Goal: Task Accomplishment & Management: Complete application form

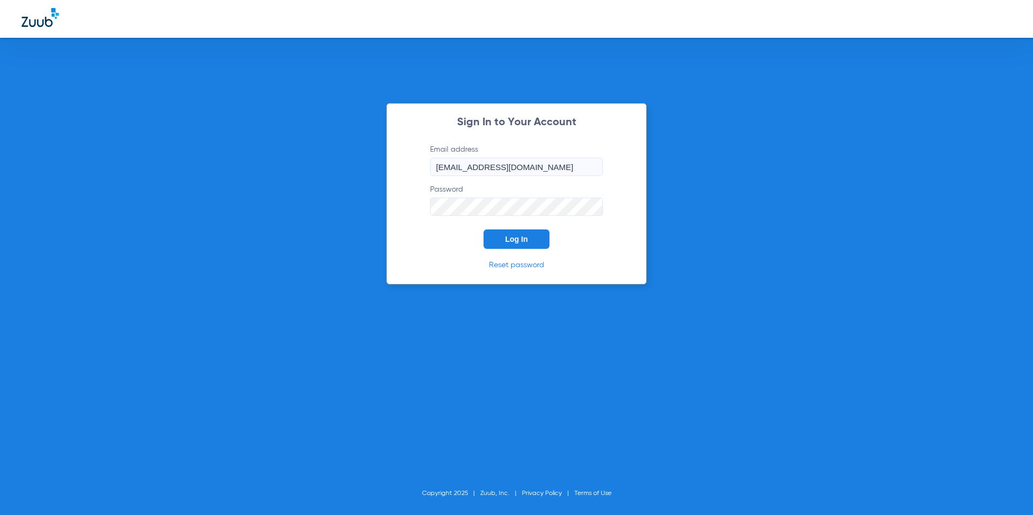
click at [507, 239] on span "Log In" at bounding box center [516, 239] width 23 height 9
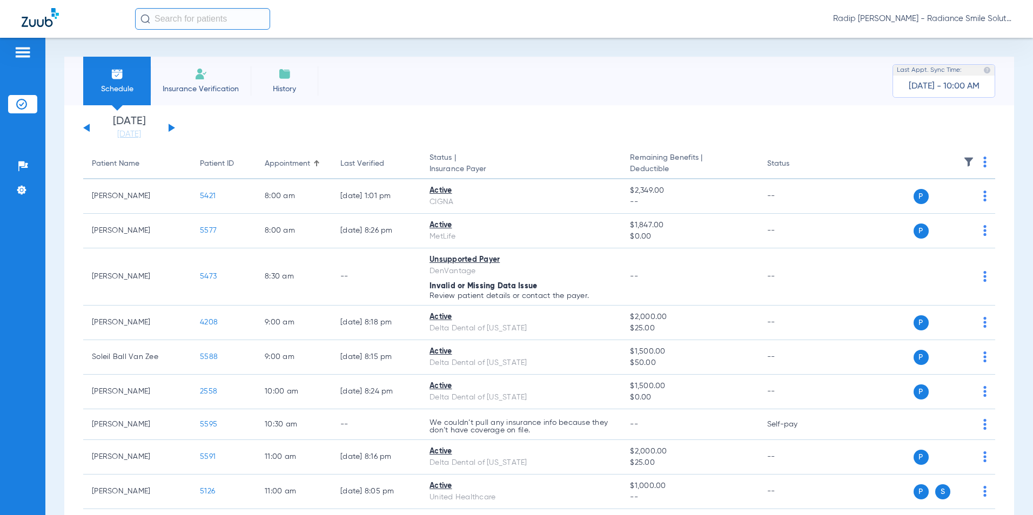
click at [168, 127] on button at bounding box center [171, 128] width 6 height 8
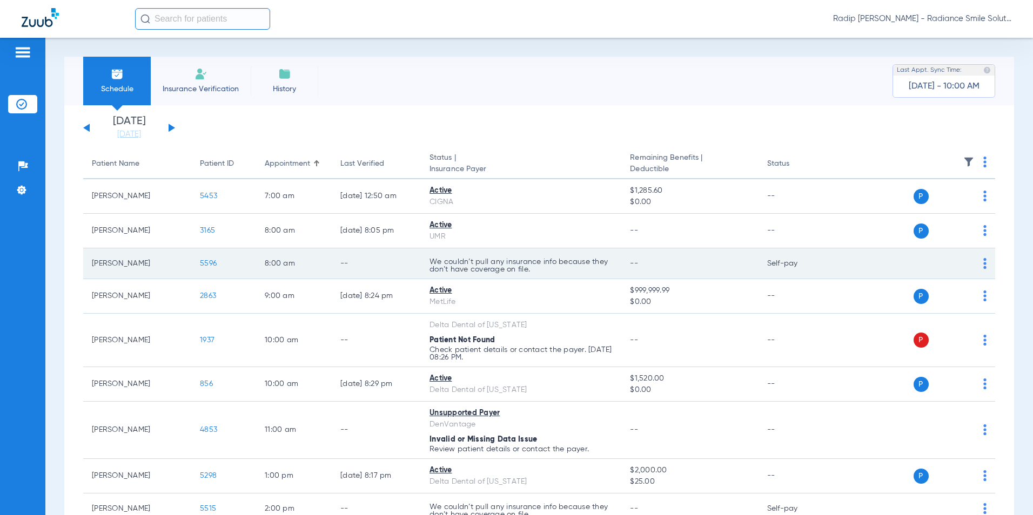
click at [212, 264] on span "5596" at bounding box center [208, 264] width 17 height 8
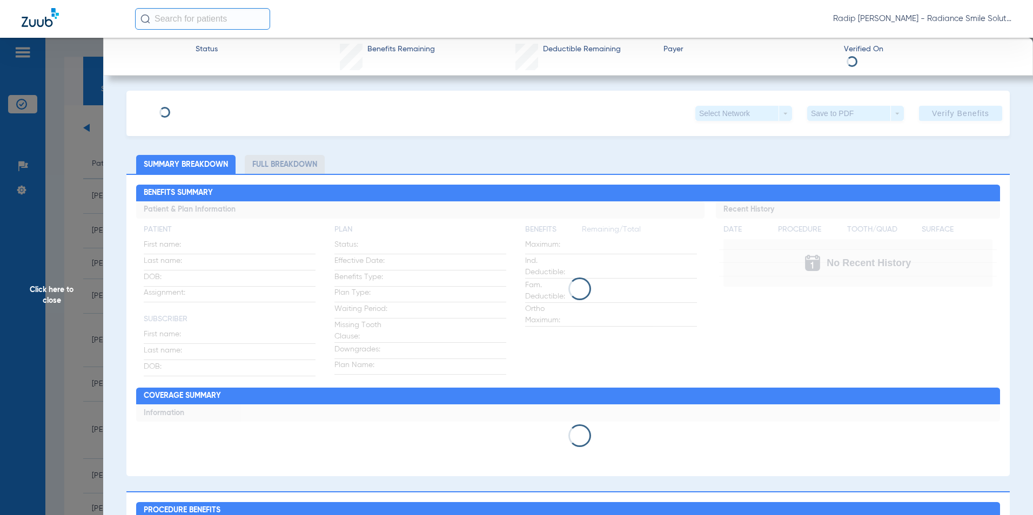
type input "[PERSON_NAME]"
type input "Gromada"
type input "[DATE]"
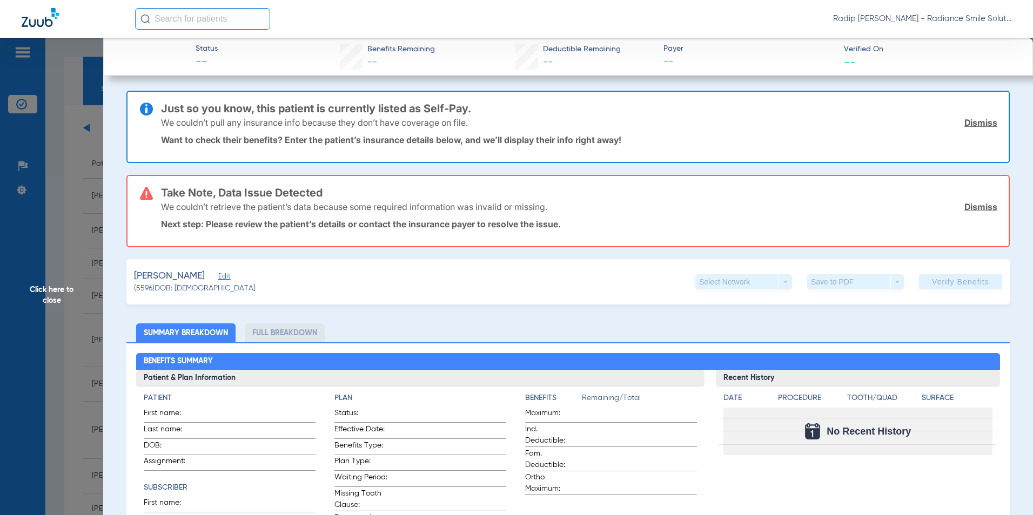
click at [220, 278] on span "Edit" at bounding box center [223, 278] width 10 height 10
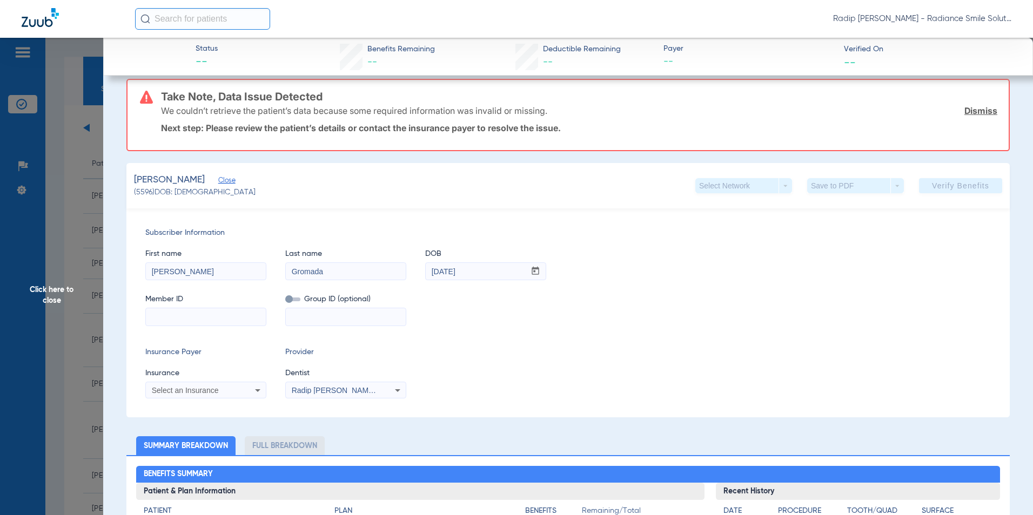
scroll to position [108, 0]
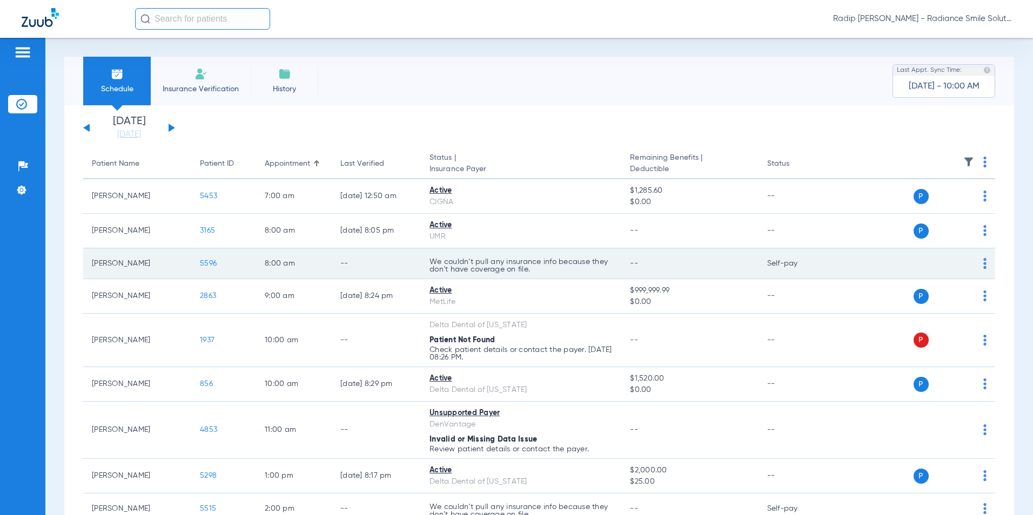
click at [210, 265] on span "5596" at bounding box center [208, 264] width 17 height 8
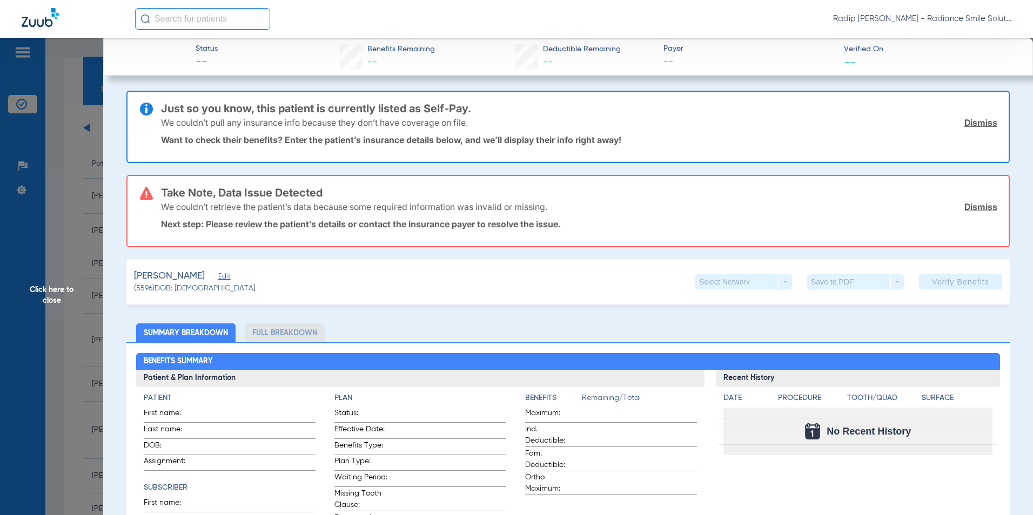
click at [223, 277] on div "[PERSON_NAME] Edit (5596) DOB: [DEMOGRAPHIC_DATA] Select Network arrow_drop_dow…" at bounding box center [567, 281] width 883 height 45
click at [219, 277] on span "Edit" at bounding box center [223, 278] width 10 height 10
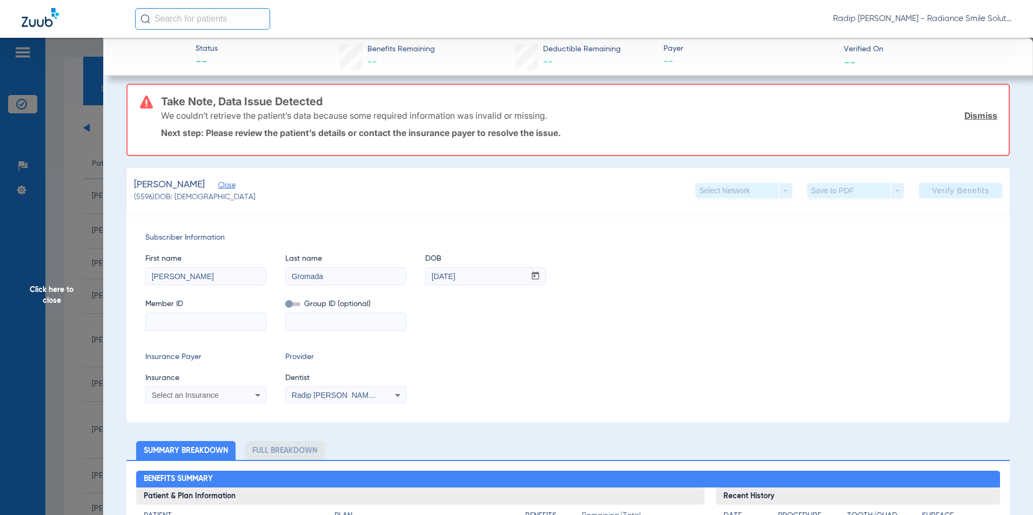
scroll to position [108, 0]
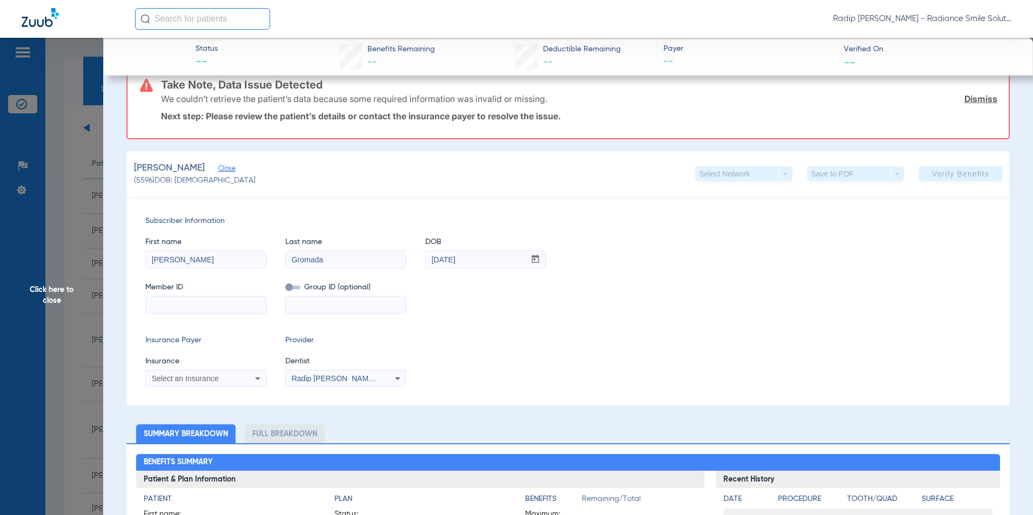
click at [216, 265] on input "[PERSON_NAME]" at bounding box center [206, 259] width 120 height 17
drag, startPoint x: 181, startPoint y: 257, endPoint x: 119, endPoint y: 259, distance: 62.1
type input "[PERSON_NAME]"
drag, startPoint x: 485, startPoint y: 260, endPoint x: 407, endPoint y: 263, distance: 78.9
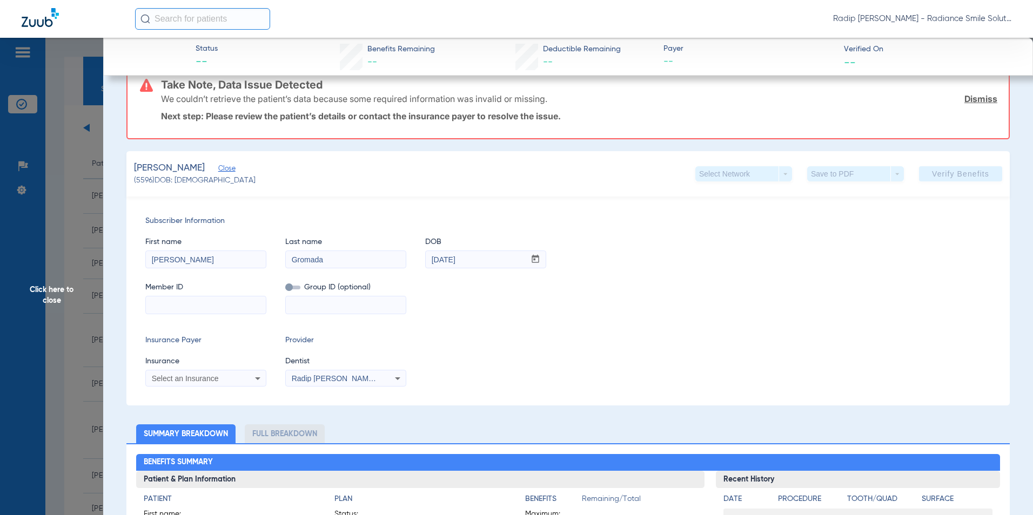
click at [407, 263] on div "First name [PERSON_NAME] Last name [PERSON_NAME] DOB mm / dd / yyyy [DATE]" at bounding box center [567, 248] width 845 height 42
click at [442, 260] on input "06251973" at bounding box center [475, 259] width 99 height 17
click at [440, 259] on input "06251973" at bounding box center [475, 259] width 99 height 17
click at [451, 259] on input "06/251973" at bounding box center [475, 259] width 99 height 17
type input "[DATE]"
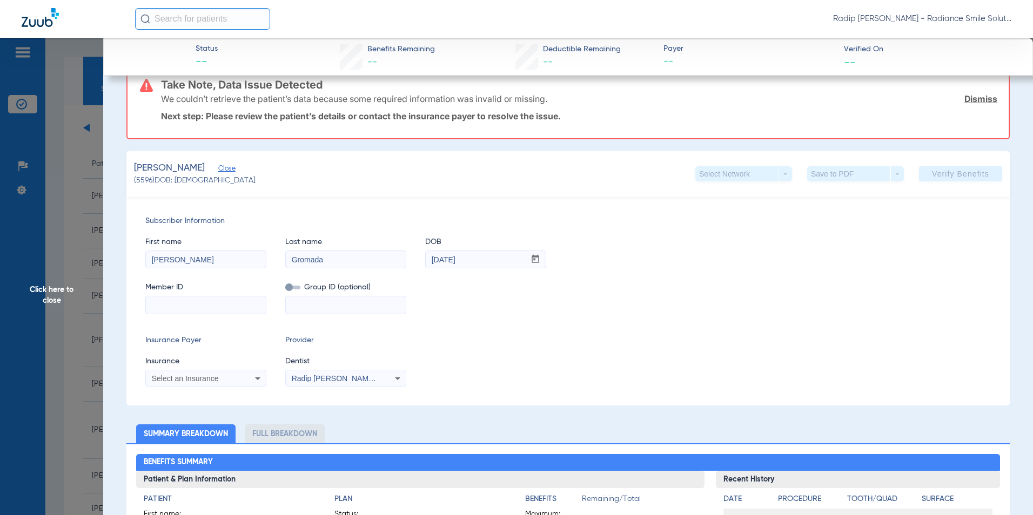
click at [219, 302] on input at bounding box center [206, 304] width 120 height 17
paste input "110749527"
type input "110749527"
click at [248, 379] on div "Select an Insurance" at bounding box center [206, 378] width 120 height 13
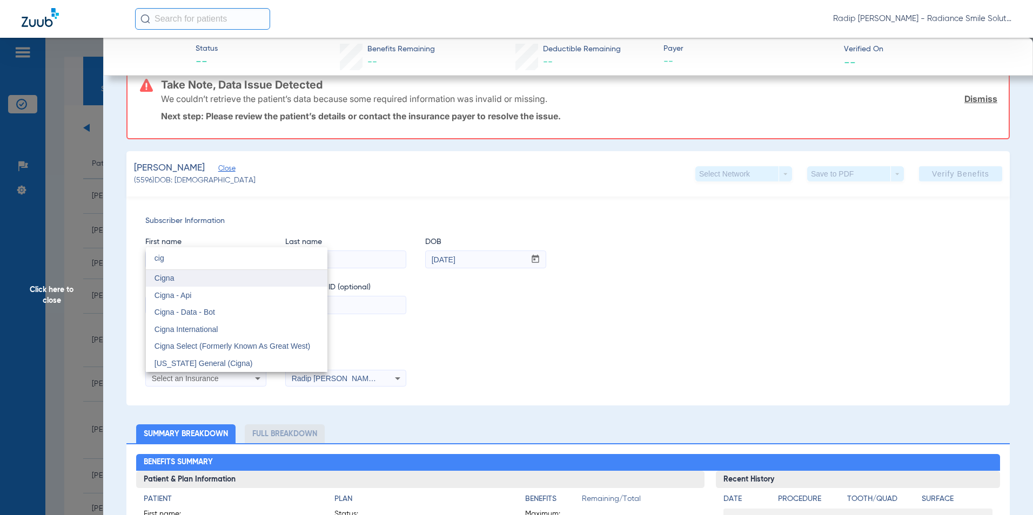
type input "cig"
click at [221, 278] on mat-option "Cigna" at bounding box center [236, 278] width 181 height 17
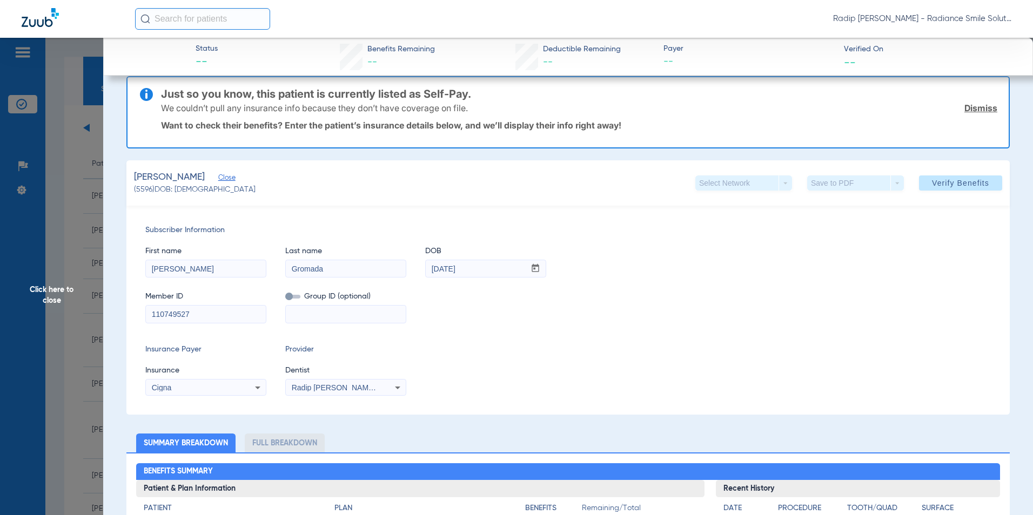
scroll to position [0, 0]
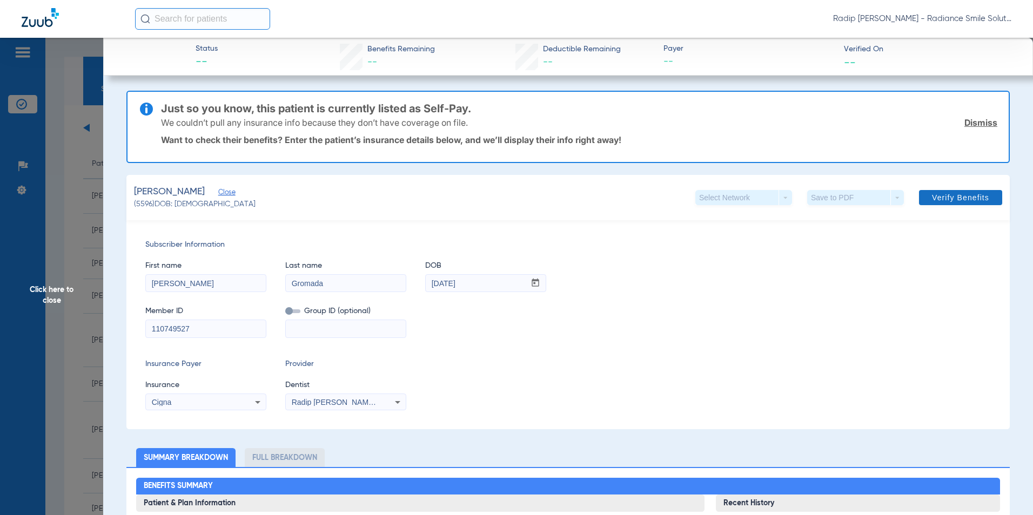
click at [932, 198] on span "Verify Benefits" at bounding box center [960, 197] width 57 height 9
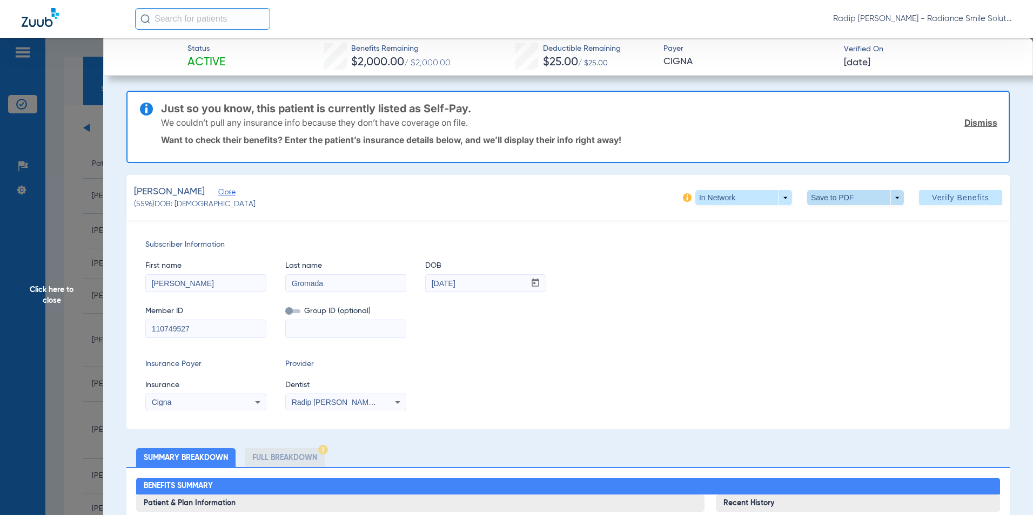
click at [825, 196] on span at bounding box center [855, 197] width 97 height 15
click at [852, 220] on span "Save to PDF" at bounding box center [851, 219] width 43 height 8
click at [56, 286] on span "Click here to close" at bounding box center [51, 295] width 103 height 515
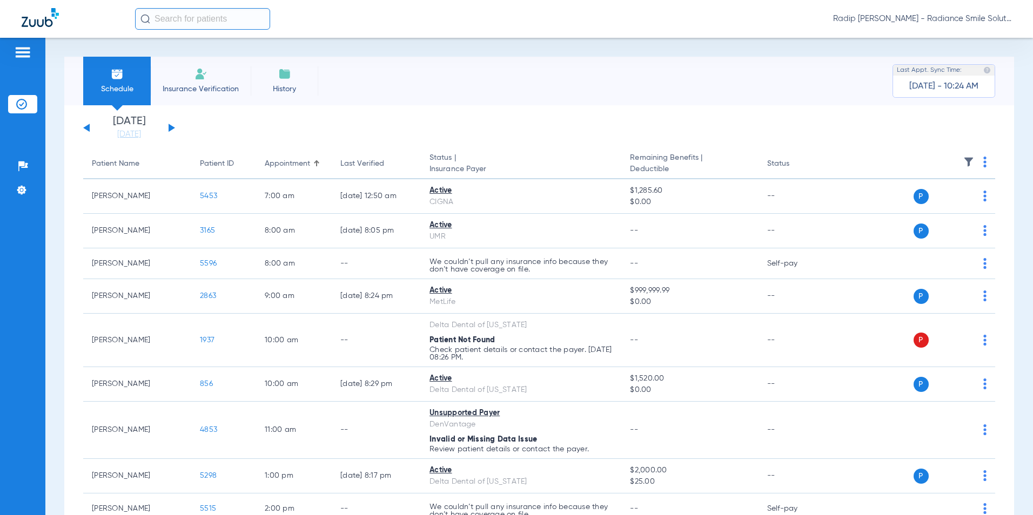
click at [89, 127] on button at bounding box center [86, 128] width 6 height 8
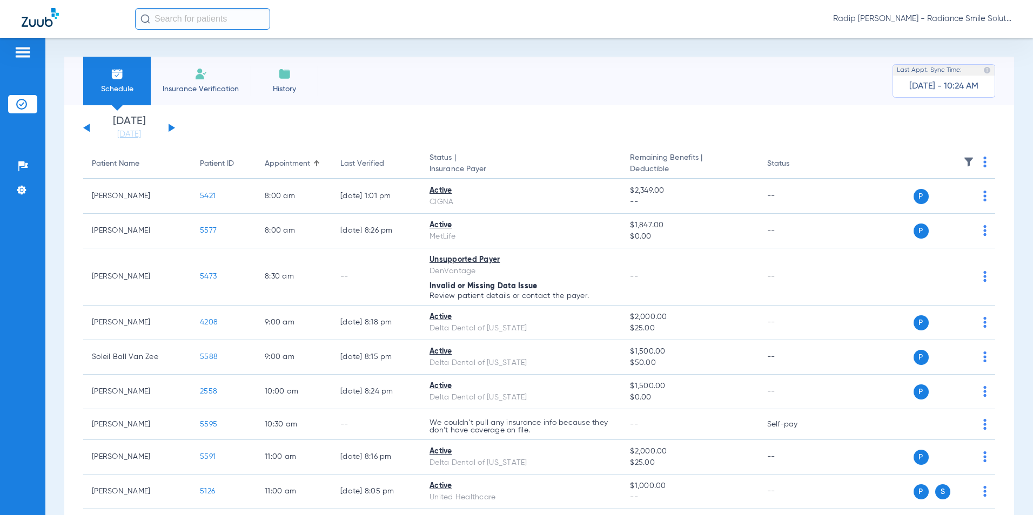
click at [92, 127] on div "[DATE] [DATE] [DATE] [DATE] [DATE] [DATE] [DATE] [DATE] [DATE] [DATE] [DATE] [D…" at bounding box center [129, 128] width 92 height 24
click at [174, 128] on button at bounding box center [171, 128] width 6 height 8
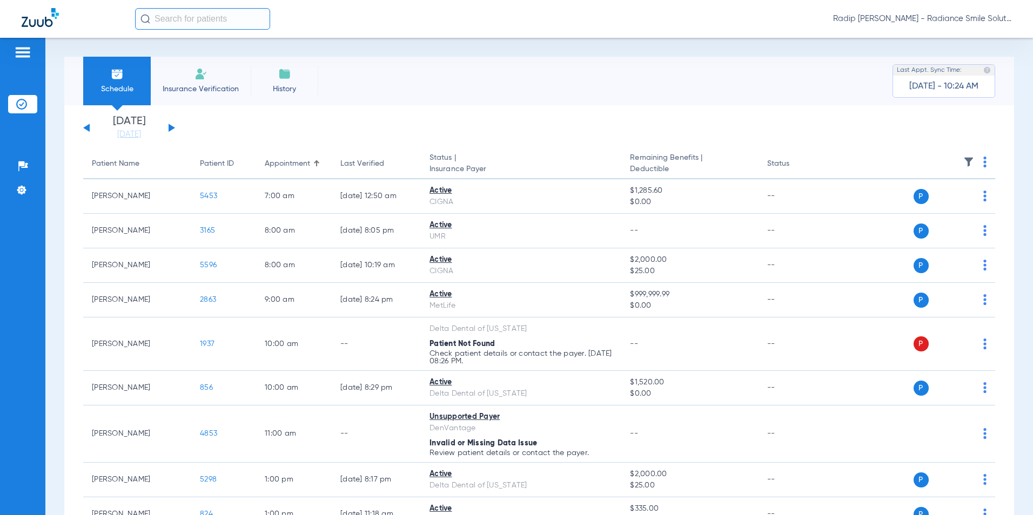
click at [90, 127] on div "[DATE] [DATE] [DATE] [DATE] [DATE] [DATE] [DATE] [DATE] [DATE] [DATE] [DATE] [D…" at bounding box center [129, 128] width 92 height 24
click at [86, 125] on div "[DATE] [DATE] [DATE] [DATE] [DATE] [DATE] [DATE] [DATE] [DATE] [DATE] [DATE] [D…" at bounding box center [129, 128] width 92 height 24
click at [89, 130] on div "[DATE] [DATE] [DATE] [DATE] [DATE] [DATE] [DATE] [DATE] [DATE] [DATE] [DATE] [D…" at bounding box center [129, 128] width 92 height 24
click at [86, 128] on button at bounding box center [86, 128] width 6 height 8
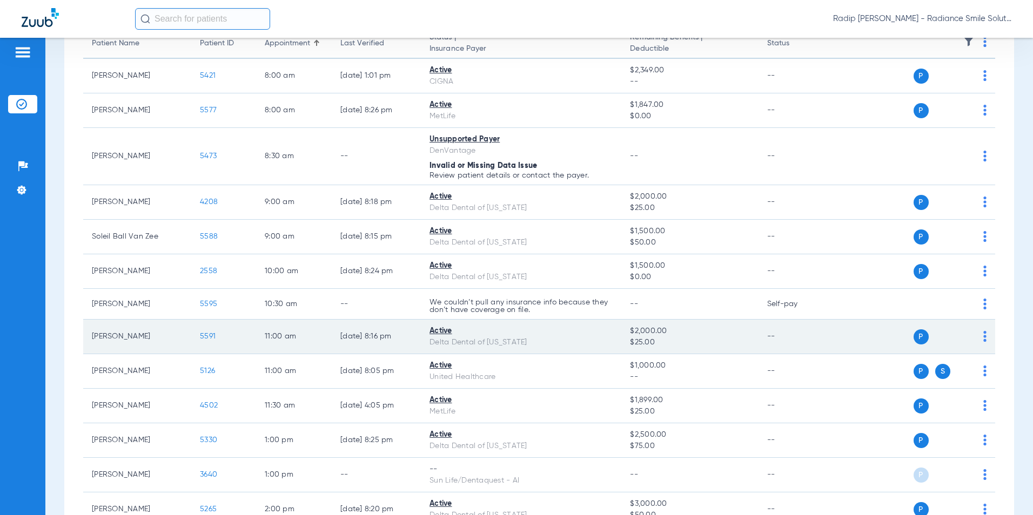
scroll to position [162, 0]
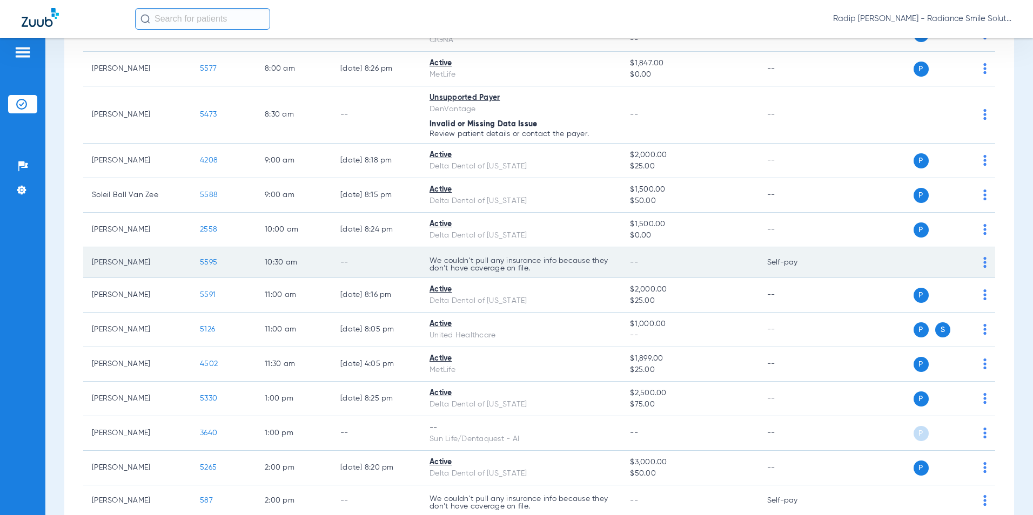
click at [210, 264] on span "5595" at bounding box center [208, 263] width 17 height 8
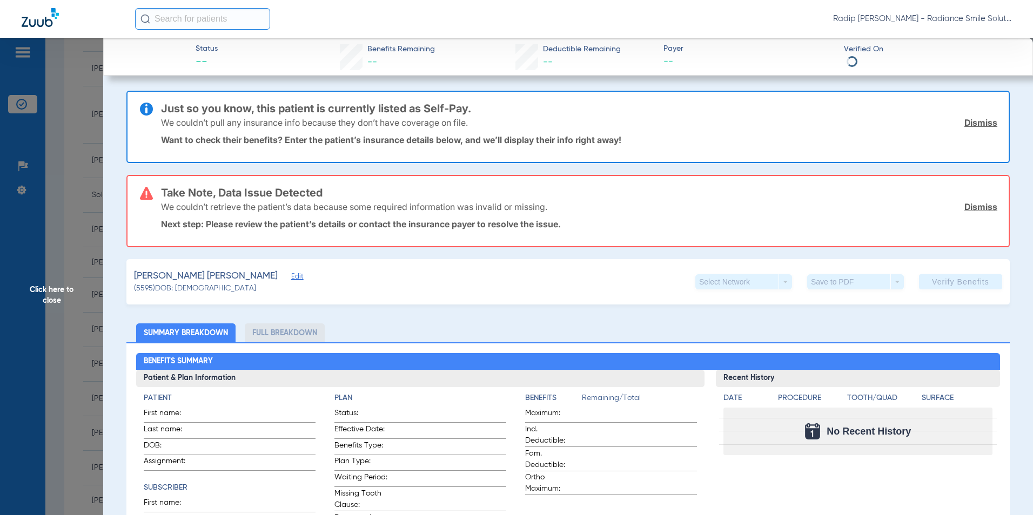
click at [291, 276] on span "Edit" at bounding box center [296, 278] width 10 height 10
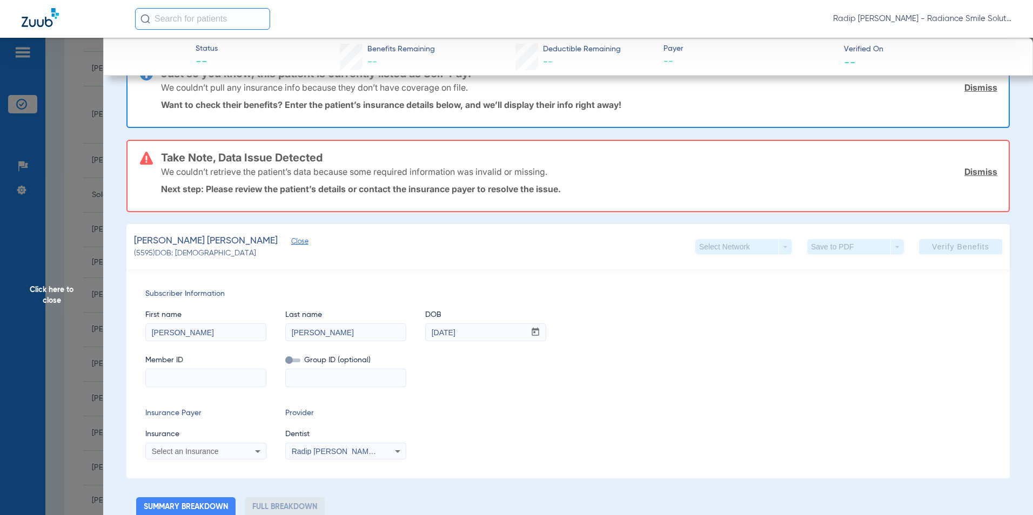
scroll to position [54, 0]
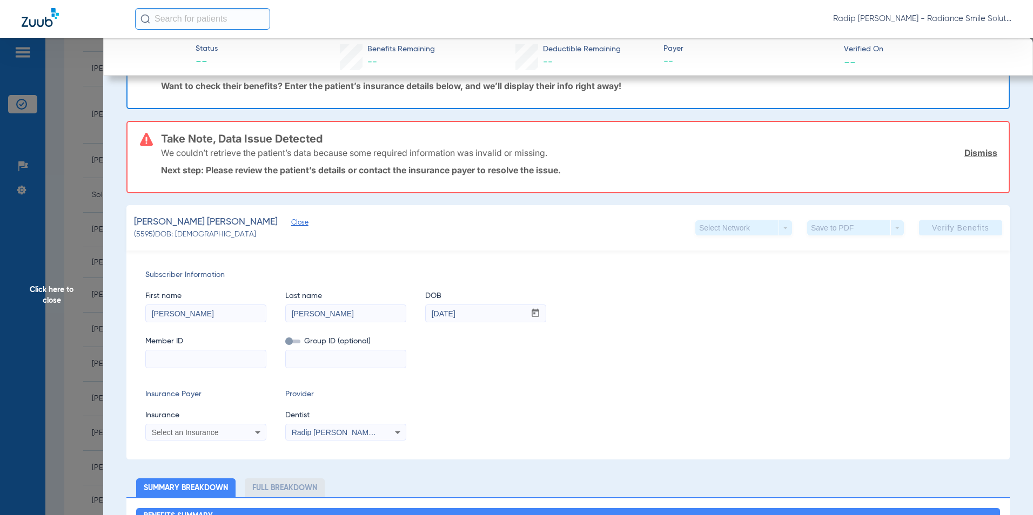
drag, startPoint x: 207, startPoint y: 312, endPoint x: 131, endPoint y: 311, distance: 76.2
click at [131, 311] on div "Subscriber Information First name [PERSON_NAME] Last name [PERSON_NAME] DOB mm …" at bounding box center [567, 355] width 883 height 209
type input "[PERSON_NAME]"
drag, startPoint x: 343, startPoint y: 314, endPoint x: 267, endPoint y: 316, distance: 76.2
click at [267, 316] on div "First name [PERSON_NAME] Last name [PERSON_NAME] DOB mm / dd / yyyy [DATE]" at bounding box center [567, 302] width 845 height 42
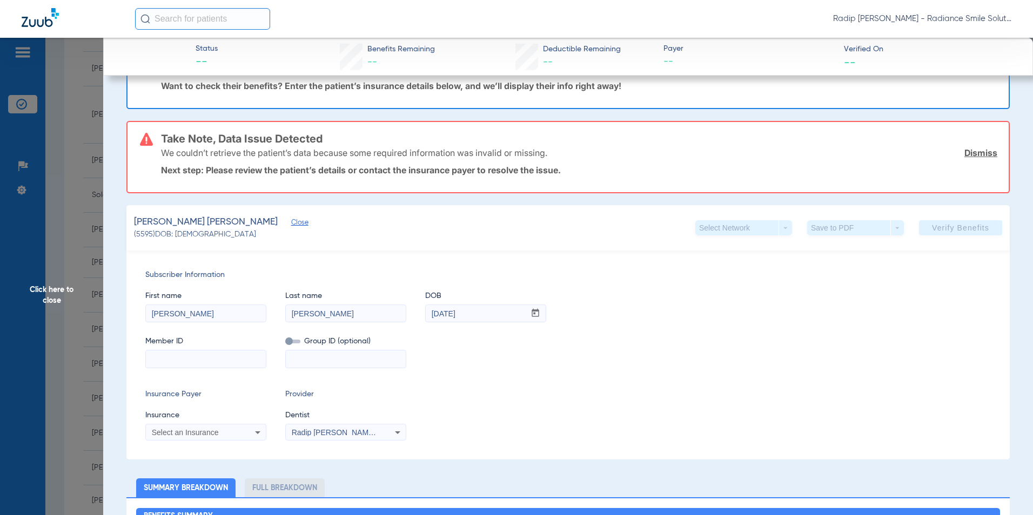
click at [374, 313] on input "[PERSON_NAME]" at bounding box center [346, 313] width 120 height 17
drag, startPoint x: 374, startPoint y: 313, endPoint x: 284, endPoint y: 313, distance: 90.2
click at [284, 313] on div "First name [PERSON_NAME] Last name [PERSON_NAME] DOB mm / dd / yyyy [DATE]" at bounding box center [567, 302] width 845 height 42
type input "[PERSON_NAME]"
drag, startPoint x: 482, startPoint y: 316, endPoint x: 406, endPoint y: 329, distance: 77.2
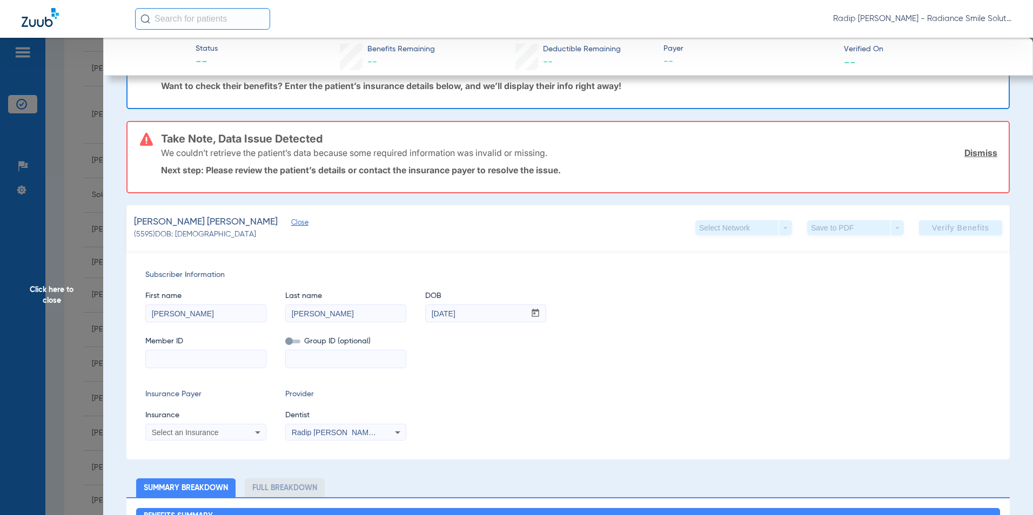
click at [406, 329] on div "First name [PERSON_NAME] Last name [PERSON_NAME] DOB mm / dd / yyyy [DATE] Memb…" at bounding box center [567, 324] width 845 height 87
type input "[DATE]"
click at [259, 359] on input at bounding box center [206, 358] width 120 height 17
type input "533178014"
click at [235, 428] on div "Select an Insurance" at bounding box center [206, 432] width 120 height 13
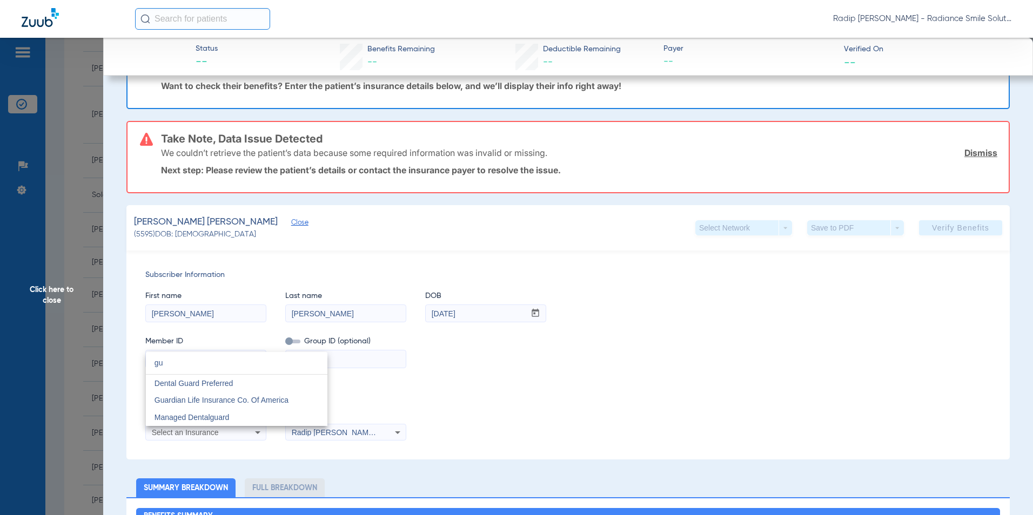
type input "g"
type input "Gu"
click at [208, 394] on mat-option "Guardian Life Insurance Co. Of America" at bounding box center [236, 400] width 181 height 17
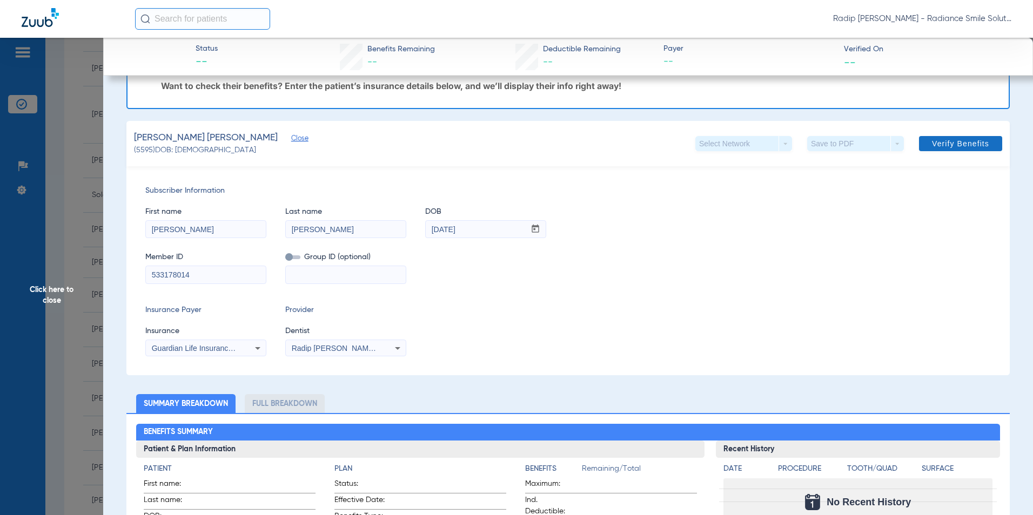
click at [944, 141] on span "Verify Benefits" at bounding box center [960, 143] width 57 height 9
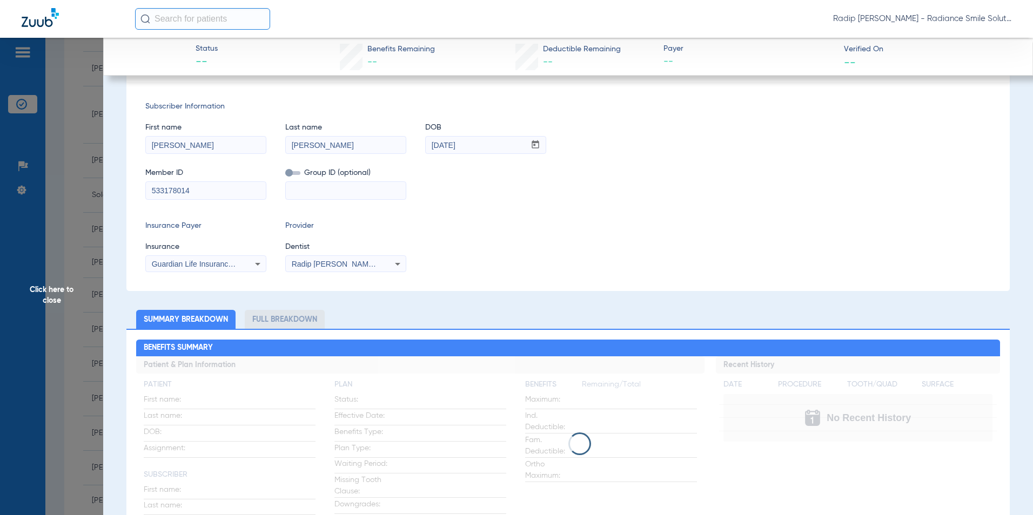
scroll to position [0, 0]
